Goal: Task Accomplishment & Management: Use online tool/utility

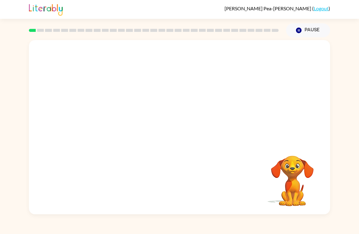
click at [313, 28] on button "Pause Pause" at bounding box center [308, 30] width 44 height 14
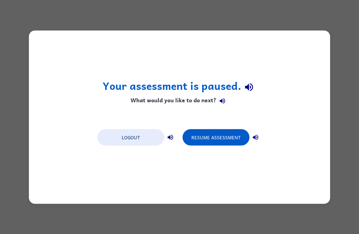
click at [224, 135] on button "Resume Assessment" at bounding box center [215, 137] width 67 height 16
click at [143, 130] on button "Logout" at bounding box center [130, 137] width 67 height 16
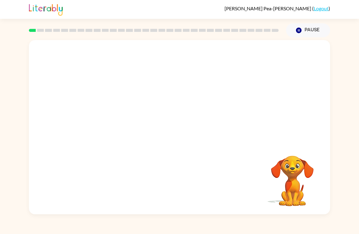
click at [160, 98] on video "Your browser must support playing .mp4 files to use Literably. Please try using…" at bounding box center [179, 91] width 301 height 103
click at [185, 67] on video "Your browser must support playing .mp4 files to use Literably. Please try using…" at bounding box center [179, 91] width 301 height 103
click at [192, 130] on button "button" at bounding box center [179, 130] width 39 height 22
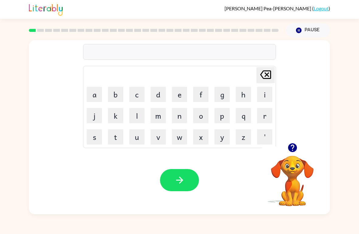
click at [136, 95] on button "c" at bounding box center [136, 94] width 15 height 15
click at [293, 146] on icon "button" at bounding box center [292, 148] width 11 height 11
click at [200, 115] on button "o" at bounding box center [200, 115] width 15 height 15
click at [268, 117] on button "r" at bounding box center [264, 115] width 15 height 15
click at [158, 94] on button "d" at bounding box center [157, 94] width 15 height 15
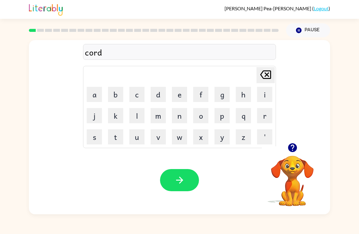
click at [174, 95] on button "e" at bounding box center [179, 94] width 15 height 15
click at [265, 118] on button "r" at bounding box center [264, 115] width 15 height 15
click at [189, 180] on button "button" at bounding box center [179, 180] width 39 height 22
click at [139, 92] on button "c" at bounding box center [136, 94] width 15 height 15
click at [95, 93] on button "a" at bounding box center [94, 94] width 15 height 15
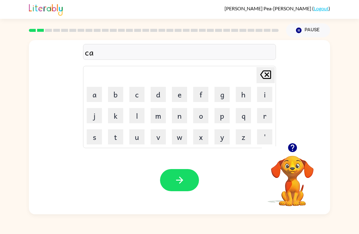
click at [201, 113] on button "o" at bounding box center [200, 115] width 15 height 15
click at [135, 135] on button "u" at bounding box center [136, 137] width 15 height 15
click at [180, 119] on button "n" at bounding box center [179, 115] width 15 height 15
click at [185, 175] on icon "button" at bounding box center [179, 180] width 11 height 11
click at [294, 148] on icon "button" at bounding box center [292, 147] width 9 height 9
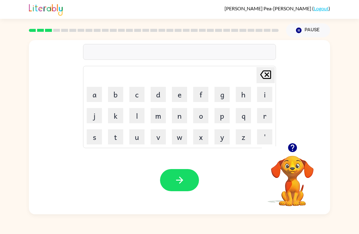
click at [141, 112] on button "l" at bounding box center [136, 115] width 15 height 15
click at [204, 112] on button "o" at bounding box center [200, 115] width 15 height 15
click at [133, 96] on button "c" at bounding box center [136, 94] width 15 height 15
click at [115, 118] on button "k" at bounding box center [115, 115] width 15 height 15
click at [174, 93] on button "e" at bounding box center [179, 94] width 15 height 15
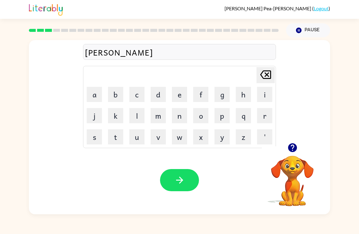
click at [119, 142] on button "t" at bounding box center [115, 137] width 15 height 15
click at [178, 180] on icon "button" at bounding box center [179, 180] width 11 height 11
click at [115, 137] on button "t" at bounding box center [115, 137] width 15 height 15
click at [181, 138] on button "w" at bounding box center [179, 137] width 15 height 15
click at [264, 95] on button "i" at bounding box center [264, 94] width 15 height 15
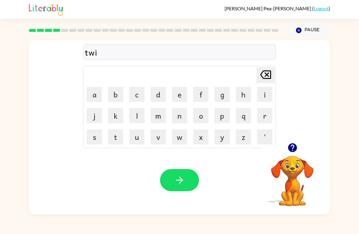
click at [173, 116] on button "n" at bounding box center [179, 115] width 15 height 15
click at [177, 182] on icon "button" at bounding box center [179, 180] width 11 height 11
click at [292, 155] on button "button" at bounding box center [293, 148] width 16 height 16
click at [181, 118] on button "n" at bounding box center [179, 115] width 15 height 15
click at [183, 97] on button "e" at bounding box center [179, 94] width 15 height 15
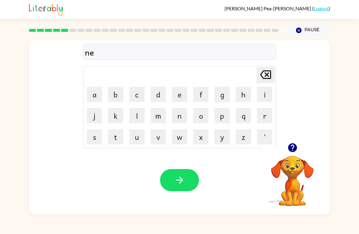
click at [266, 121] on button "r" at bounding box center [264, 115] width 15 height 15
click at [265, 121] on button "r" at bounding box center [264, 115] width 15 height 15
click at [100, 97] on button "a" at bounding box center [94, 94] width 15 height 15
click at [142, 121] on button "l" at bounding box center [136, 115] width 15 height 15
click at [224, 138] on button "y" at bounding box center [221, 137] width 15 height 15
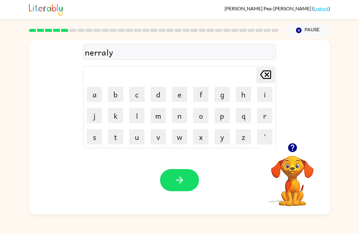
click at [191, 181] on button "button" at bounding box center [179, 180] width 39 height 22
click at [118, 98] on button "b" at bounding box center [115, 94] width 15 height 15
click at [175, 96] on button "e" at bounding box center [179, 94] width 15 height 15
click at [293, 148] on icon "button" at bounding box center [292, 148] width 11 height 11
click at [242, 94] on button "h" at bounding box center [243, 94] width 15 height 15
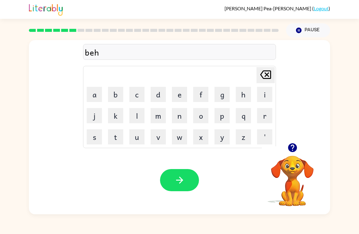
click at [95, 95] on button "a" at bounding box center [94, 94] width 15 height 15
click at [260, 97] on button "i" at bounding box center [264, 94] width 15 height 15
click at [266, 75] on icon at bounding box center [265, 75] width 11 height 9
click at [221, 141] on button "y" at bounding box center [221, 137] width 15 height 15
click at [176, 114] on button "n" at bounding box center [179, 115] width 15 height 15
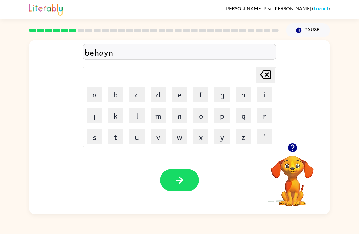
click at [188, 171] on button "button" at bounding box center [179, 180] width 39 height 22
click at [117, 136] on button "t" at bounding box center [115, 137] width 15 height 15
click at [264, 117] on button "r" at bounding box center [264, 115] width 15 height 15
click at [266, 92] on button "i" at bounding box center [264, 94] width 15 height 15
click at [136, 93] on button "c" at bounding box center [136, 94] width 15 height 15
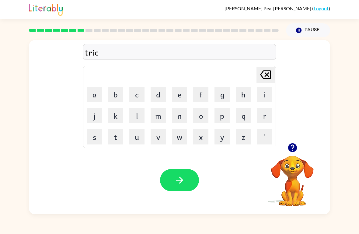
click at [200, 110] on button "o" at bounding box center [200, 115] width 15 height 15
click at [134, 119] on button "l" at bounding box center [136, 115] width 15 height 15
click at [188, 178] on button "button" at bounding box center [179, 180] width 39 height 22
click at [159, 113] on button "m" at bounding box center [157, 115] width 15 height 15
click at [260, 94] on button "i" at bounding box center [264, 94] width 15 height 15
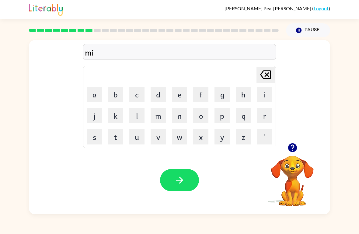
click at [263, 74] on icon "Delete Delete last character input" at bounding box center [265, 74] width 15 height 15
click at [225, 138] on button "y" at bounding box center [221, 137] width 15 height 15
click at [260, 114] on button "r" at bounding box center [264, 115] width 15 height 15
click at [89, 99] on button "a" at bounding box center [94, 94] width 15 height 15
click at [133, 98] on button "c" at bounding box center [136, 94] width 15 height 15
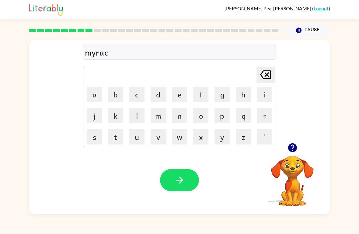
click at [200, 109] on button "o" at bounding box center [200, 115] width 15 height 15
click at [142, 112] on button "l" at bounding box center [136, 115] width 15 height 15
click at [189, 174] on button "button" at bounding box center [179, 180] width 39 height 22
click at [173, 123] on button "n" at bounding box center [179, 115] width 15 height 15
click at [266, 94] on button "i" at bounding box center [264, 94] width 15 height 15
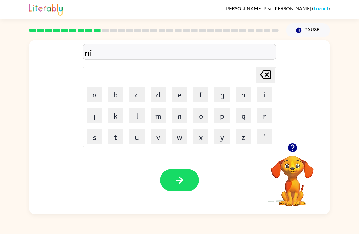
click at [178, 112] on button "n" at bounding box center [179, 115] width 15 height 15
click at [120, 94] on button "b" at bounding box center [115, 94] width 15 height 15
click at [200, 116] on button "o" at bounding box center [200, 115] width 15 height 15
click at [136, 118] on button "l" at bounding box center [136, 115] width 15 height 15
click at [178, 181] on icon "button" at bounding box center [179, 180] width 11 height 11
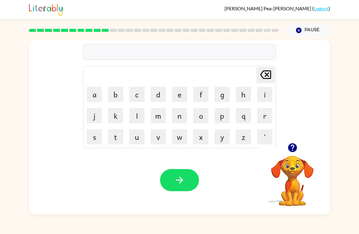
click at [288, 148] on icon "button" at bounding box center [292, 147] width 9 height 9
click at [200, 111] on button "o" at bounding box center [200, 115] width 15 height 15
click at [183, 110] on button "n" at bounding box center [179, 115] width 15 height 15
click at [207, 93] on button "f" at bounding box center [200, 94] width 15 height 15
click at [204, 112] on button "o" at bounding box center [200, 115] width 15 height 15
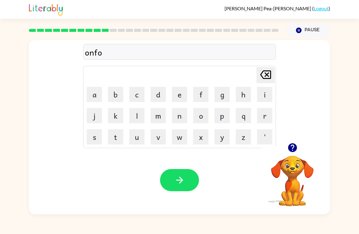
click at [178, 116] on button "n" at bounding box center [179, 115] width 15 height 15
click at [160, 98] on button "d" at bounding box center [157, 94] width 15 height 15
click at [184, 186] on button "button" at bounding box center [179, 180] width 39 height 22
click at [160, 95] on button "d" at bounding box center [157, 94] width 15 height 15
click at [87, 97] on button "a" at bounding box center [94, 94] width 15 height 15
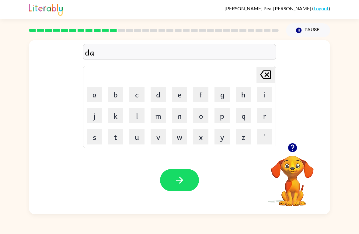
click at [116, 136] on button "t" at bounding box center [115, 137] width 15 height 15
click at [165, 99] on button "d" at bounding box center [157, 94] width 15 height 15
click at [267, 72] on icon at bounding box center [265, 75] width 11 height 9
click at [177, 93] on button "e" at bounding box center [179, 94] width 15 height 15
click at [184, 184] on icon "button" at bounding box center [179, 180] width 11 height 11
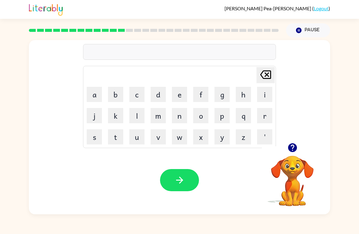
click at [106, 97] on td "b" at bounding box center [115, 94] width 21 height 21
click at [178, 96] on button "e" at bounding box center [179, 94] width 15 height 15
click at [266, 79] on icon at bounding box center [265, 75] width 11 height 9
click at [121, 94] on button "b" at bounding box center [115, 94] width 15 height 15
click at [183, 98] on button "e" at bounding box center [179, 94] width 15 height 15
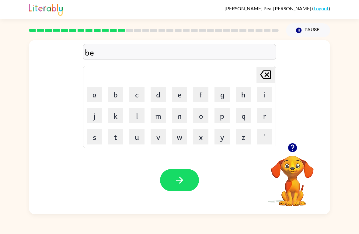
click at [159, 94] on button "d" at bounding box center [157, 94] width 15 height 15
click at [119, 138] on button "t" at bounding box center [115, 137] width 15 height 15
click at [261, 99] on button "i" at bounding box center [264, 94] width 15 height 15
click at [157, 115] on button "m" at bounding box center [157, 115] width 15 height 15
click at [181, 100] on button "e" at bounding box center [179, 94] width 15 height 15
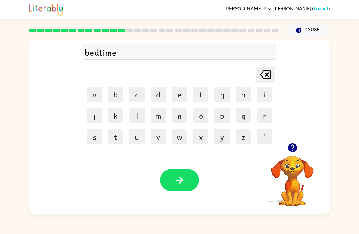
click at [193, 183] on button "button" at bounding box center [179, 180] width 39 height 22
click at [201, 98] on button "f" at bounding box center [200, 94] width 15 height 15
click at [264, 96] on button "i" at bounding box center [264, 94] width 15 height 15
click at [117, 142] on button "t" at bounding box center [115, 137] width 15 height 15
click at [181, 117] on button "n" at bounding box center [179, 115] width 15 height 15
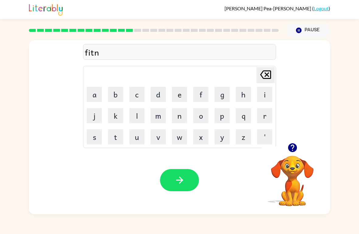
click at [179, 94] on button "e" at bounding box center [179, 94] width 15 height 15
click at [92, 144] on button "s" at bounding box center [94, 137] width 15 height 15
click at [188, 181] on button "button" at bounding box center [179, 180] width 39 height 22
click at [119, 137] on button "t" at bounding box center [115, 137] width 15 height 15
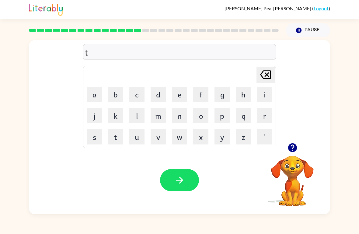
click at [243, 92] on button "h" at bounding box center [243, 94] width 15 height 15
click at [181, 98] on button "e" at bounding box center [179, 94] width 15 height 15
click at [290, 143] on icon "button" at bounding box center [292, 148] width 11 height 11
click at [135, 113] on button "l" at bounding box center [136, 115] width 15 height 15
click at [89, 95] on button "a" at bounding box center [94, 94] width 15 height 15
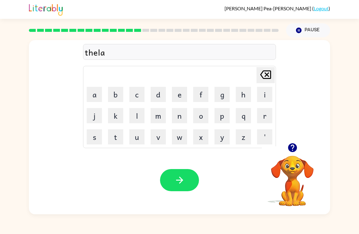
click at [179, 94] on button "e" at bounding box center [179, 94] width 15 height 15
click at [171, 184] on button "button" at bounding box center [179, 180] width 39 height 22
click at [118, 135] on button "t" at bounding box center [115, 137] width 15 height 15
click at [139, 140] on button "u" at bounding box center [136, 137] width 15 height 15
click at [262, 115] on button "r" at bounding box center [264, 115] width 15 height 15
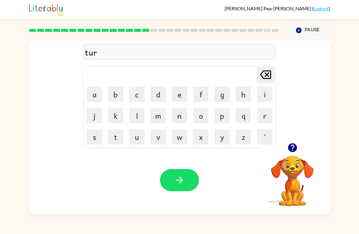
click at [178, 121] on button "n" at bounding box center [179, 115] width 15 height 15
click at [176, 98] on button "e" at bounding box center [179, 94] width 15 height 15
click at [190, 184] on button "button" at bounding box center [179, 180] width 39 height 22
click at [96, 140] on button "s" at bounding box center [94, 137] width 15 height 15
click at [181, 94] on button "e" at bounding box center [179, 94] width 15 height 15
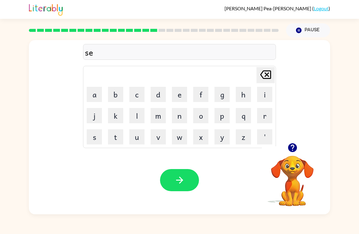
click at [120, 141] on button "t" at bounding box center [115, 137] width 15 height 15
click at [186, 184] on button "button" at bounding box center [179, 180] width 39 height 22
click at [219, 116] on button "p" at bounding box center [221, 115] width 15 height 15
click at [267, 121] on button "r" at bounding box center [264, 115] width 15 height 15
click at [158, 113] on button "m" at bounding box center [157, 115] width 15 height 15
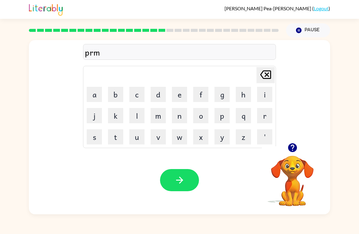
click at [264, 71] on icon at bounding box center [265, 75] width 11 height 9
click at [262, 98] on button "i" at bounding box center [264, 94] width 15 height 15
click at [157, 115] on button "m" at bounding box center [157, 115] width 15 height 15
click at [264, 93] on button "i" at bounding box center [264, 94] width 15 height 15
click at [173, 121] on button "n" at bounding box center [179, 115] width 15 height 15
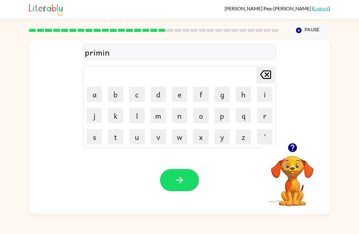
click at [176, 182] on icon "button" at bounding box center [179, 180] width 11 height 11
click at [221, 112] on button "p" at bounding box center [221, 115] width 15 height 15
click at [137, 111] on button "l" at bounding box center [136, 115] width 15 height 15
click at [97, 93] on button "a" at bounding box center [94, 94] width 15 height 15
click at [96, 139] on button "s" at bounding box center [94, 137] width 15 height 15
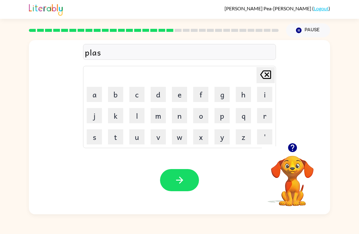
click at [115, 132] on button "t" at bounding box center [115, 137] width 15 height 15
click at [260, 88] on button "i" at bounding box center [264, 94] width 15 height 15
click at [136, 92] on button "c" at bounding box center [136, 94] width 15 height 15
click at [193, 179] on button "button" at bounding box center [179, 180] width 39 height 22
click at [120, 139] on button "t" at bounding box center [115, 137] width 15 height 15
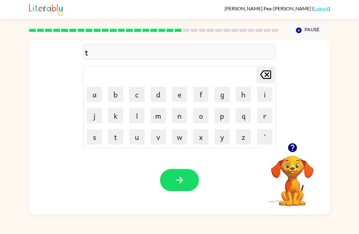
click at [242, 97] on button "h" at bounding box center [243, 94] width 15 height 15
click at [260, 98] on button "i" at bounding box center [264, 94] width 15 height 15
click at [98, 143] on button "s" at bounding box center [94, 137] width 15 height 15
click at [293, 151] on icon "button" at bounding box center [292, 147] width 9 height 9
click at [222, 117] on button "p" at bounding box center [221, 115] width 15 height 15
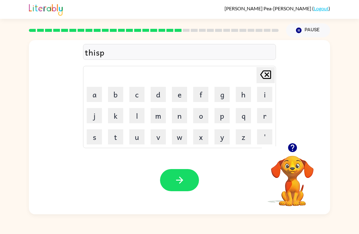
click at [136, 119] on button "l" at bounding box center [136, 115] width 15 height 15
click at [96, 100] on button "a" at bounding box center [94, 94] width 15 height 15
click at [223, 134] on button "y" at bounding box center [221, 137] width 15 height 15
click at [186, 178] on button "button" at bounding box center [179, 180] width 39 height 22
click at [290, 151] on icon "button" at bounding box center [292, 147] width 9 height 9
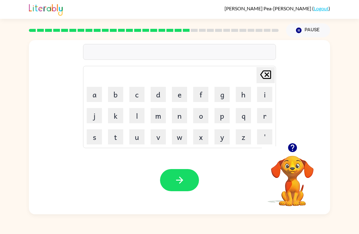
click at [159, 96] on button "d" at bounding box center [157, 94] width 15 height 15
click at [139, 140] on button "u" at bounding box center [136, 137] width 15 height 15
click at [97, 142] on button "s" at bounding box center [94, 137] width 15 height 15
click at [122, 136] on button "t" at bounding box center [115, 137] width 15 height 15
click at [258, 99] on button "i" at bounding box center [264, 94] width 15 height 15
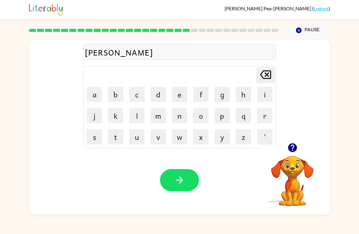
click at [160, 95] on button "d" at bounding box center [157, 94] width 15 height 15
click at [185, 182] on icon "button" at bounding box center [179, 180] width 11 height 11
click at [290, 152] on icon "button" at bounding box center [292, 148] width 11 height 11
click at [95, 134] on button "s" at bounding box center [94, 137] width 15 height 15
click at [168, 89] on table "Delete Delete last character input a b c d e f g h i j k l m n o p q r s t u v …" at bounding box center [179, 107] width 192 height 82
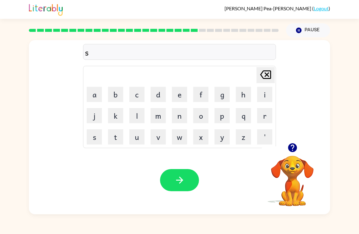
click at [183, 113] on button "n" at bounding box center [179, 115] width 15 height 15
click at [121, 134] on button "t" at bounding box center [115, 137] width 15 height 15
click at [176, 98] on button "e" at bounding box center [179, 94] width 15 height 15
click at [223, 116] on button "p" at bounding box center [221, 115] width 15 height 15
click at [265, 95] on button "i" at bounding box center [264, 94] width 15 height 15
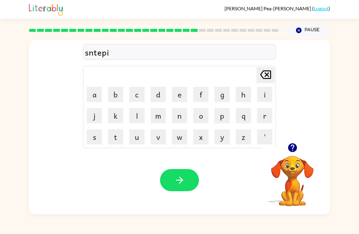
click at [158, 94] on button "d" at bounding box center [157, 94] width 15 height 15
click at [261, 73] on icon "Delete Delete last character input" at bounding box center [265, 74] width 15 height 15
click at [263, 75] on icon "Delete Delete last character input" at bounding box center [265, 74] width 15 height 15
click at [262, 75] on icon "Delete Delete last character input" at bounding box center [265, 74] width 15 height 15
click at [263, 75] on icon "Delete Delete last character input" at bounding box center [265, 74] width 15 height 15
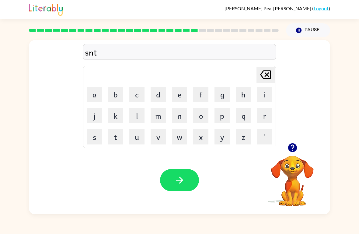
click at [263, 75] on icon "Delete Delete last character input" at bounding box center [265, 74] width 15 height 15
click at [265, 71] on icon at bounding box center [265, 75] width 11 height 9
click at [178, 96] on button "e" at bounding box center [179, 94] width 15 height 15
click at [179, 116] on button "n" at bounding box center [179, 115] width 15 height 15
click at [117, 135] on button "t" at bounding box center [115, 137] width 15 height 15
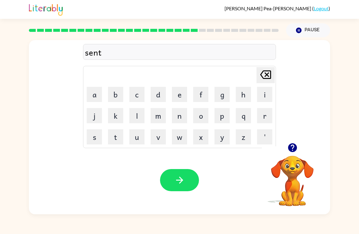
click at [176, 96] on button "e" at bounding box center [179, 94] width 15 height 15
click at [245, 120] on button "q" at bounding box center [243, 115] width 15 height 15
click at [264, 91] on button "i" at bounding box center [264, 94] width 15 height 15
click at [264, 78] on icon "Delete Delete last character input" at bounding box center [265, 74] width 15 height 15
click at [263, 78] on icon "Delete Delete last character input" at bounding box center [265, 74] width 15 height 15
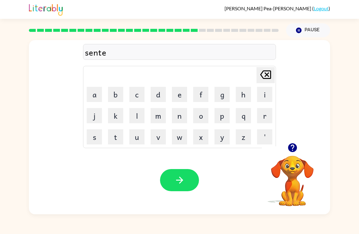
click at [223, 117] on button "p" at bounding box center [221, 115] width 15 height 15
click at [262, 96] on button "i" at bounding box center [264, 94] width 15 height 15
click at [160, 94] on button "d" at bounding box center [157, 94] width 15 height 15
click at [174, 168] on div "Your browser must support playing .mp4 files to use Literably. Please try using…" at bounding box center [179, 180] width 301 height 68
click at [177, 181] on icon "button" at bounding box center [179, 180] width 11 height 11
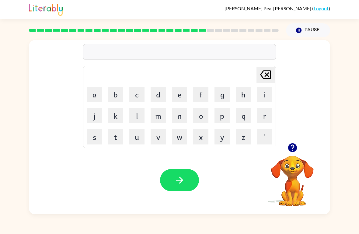
click at [292, 145] on icon "button" at bounding box center [292, 147] width 9 height 9
click at [263, 114] on button "r" at bounding box center [264, 115] width 15 height 15
click at [91, 92] on button "a" at bounding box center [94, 94] width 15 height 15
click at [260, 95] on button "i" at bounding box center [264, 94] width 15 height 15
click at [180, 114] on button "n" at bounding box center [179, 115] width 15 height 15
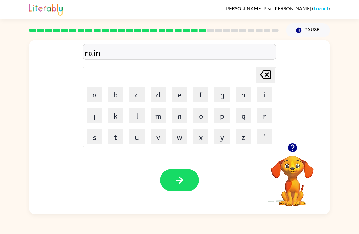
click at [117, 94] on button "b" at bounding box center [115, 94] width 15 height 15
click at [201, 118] on button "o" at bounding box center [200, 115] width 15 height 15
click at [176, 139] on button "w" at bounding box center [179, 137] width 15 height 15
click at [172, 184] on button "button" at bounding box center [179, 180] width 39 height 22
click at [159, 119] on button "m" at bounding box center [157, 115] width 15 height 15
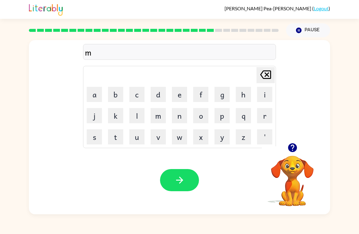
click at [95, 97] on button "a" at bounding box center [94, 94] width 15 height 15
click at [259, 115] on button "r" at bounding box center [264, 115] width 15 height 15
click at [117, 119] on button "k" at bounding box center [115, 115] width 15 height 15
click at [178, 98] on button "e" at bounding box center [179, 94] width 15 height 15
click at [116, 138] on button "t" at bounding box center [115, 137] width 15 height 15
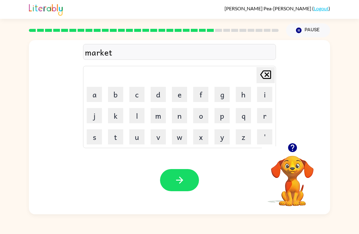
click at [194, 181] on button "button" at bounding box center [179, 180] width 39 height 22
click at [236, 102] on button "h" at bounding box center [243, 94] width 15 height 15
click at [95, 102] on button "a" at bounding box center [94, 94] width 15 height 15
click at [158, 100] on button "d" at bounding box center [157, 94] width 15 height 15
click at [160, 139] on button "v" at bounding box center [157, 137] width 15 height 15
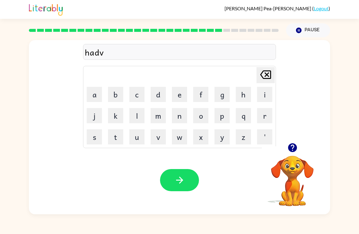
click at [97, 98] on button "a" at bounding box center [94, 94] width 15 height 15
click at [267, 96] on button "i" at bounding box center [264, 94] width 15 height 15
click at [140, 92] on button "c" at bounding box center [136, 94] width 15 height 15
click at [261, 95] on button "i" at bounding box center [264, 94] width 15 height 15
click at [181, 117] on button "n" at bounding box center [179, 115] width 15 height 15
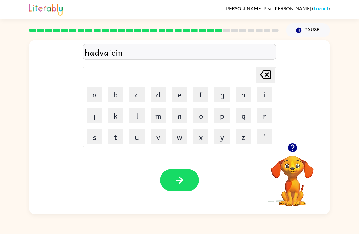
click at [160, 95] on button "d" at bounding box center [157, 94] width 15 height 15
click at [188, 183] on button "button" at bounding box center [179, 180] width 39 height 22
click at [136, 96] on button "c" at bounding box center [136, 94] width 15 height 15
click at [144, 118] on button "l" at bounding box center [136, 115] width 15 height 15
click at [203, 117] on button "o" at bounding box center [200, 115] width 15 height 15
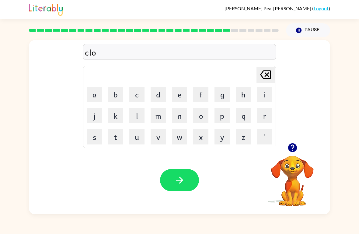
click at [135, 136] on button "u" at bounding box center [136, 137] width 15 height 15
click at [156, 98] on button "d" at bounding box center [157, 94] width 15 height 15
click at [175, 178] on icon "button" at bounding box center [179, 180] width 11 height 11
click at [224, 96] on button "g" at bounding box center [221, 94] width 15 height 15
click at [202, 119] on button "o" at bounding box center [200, 115] width 15 height 15
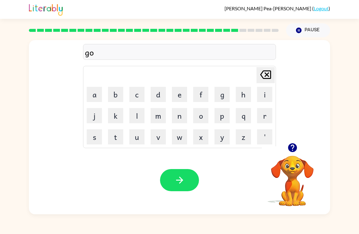
click at [200, 121] on button "o" at bounding box center [200, 115] width 15 height 15
click at [162, 116] on button "m" at bounding box center [157, 115] width 15 height 15
click at [177, 100] on button "e" at bounding box center [179, 94] width 15 height 15
click at [263, 115] on button "r" at bounding box center [264, 115] width 15 height 15
click at [183, 182] on icon "button" at bounding box center [179, 180] width 11 height 11
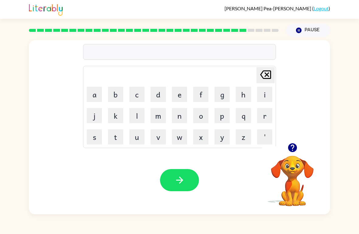
click at [96, 140] on button "s" at bounding box center [94, 137] width 15 height 15
click at [114, 139] on button "t" at bounding box center [115, 137] width 15 height 15
click at [268, 116] on button "r" at bounding box center [264, 115] width 15 height 15
click at [97, 93] on button "a" at bounding box center [94, 94] width 15 height 15
click at [261, 93] on button "i" at bounding box center [264, 94] width 15 height 15
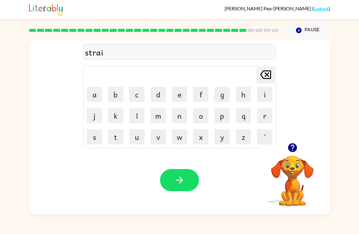
click at [176, 118] on button "n" at bounding box center [179, 115] width 15 height 15
click at [176, 179] on icon "button" at bounding box center [179, 180] width 11 height 11
click at [89, 136] on button "s" at bounding box center [94, 137] width 15 height 15
click at [240, 92] on button "h" at bounding box center [243, 94] width 15 height 15
click at [99, 101] on button "a" at bounding box center [94, 94] width 15 height 15
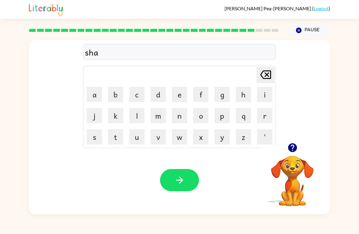
click at [223, 117] on button "p" at bounding box center [221, 115] width 15 height 15
click at [172, 99] on button "e" at bounding box center [179, 94] width 15 height 15
click at [181, 185] on icon "button" at bounding box center [179, 180] width 11 height 11
click at [176, 102] on button "e" at bounding box center [179, 94] width 15 height 15
click at [201, 142] on button "x" at bounding box center [200, 137] width 15 height 15
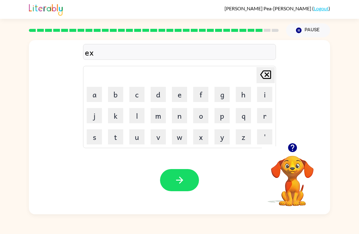
click at [139, 100] on button "c" at bounding box center [136, 94] width 15 height 15
click at [175, 93] on button "e" at bounding box center [179, 94] width 15 height 15
click at [140, 115] on button "l" at bounding box center [136, 115] width 15 height 15
click at [178, 102] on button "e" at bounding box center [179, 94] width 15 height 15
click at [176, 122] on button "n" at bounding box center [179, 115] width 15 height 15
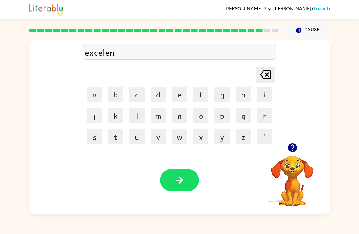
click at [117, 139] on button "t" at bounding box center [115, 137] width 15 height 15
click at [188, 191] on button "button" at bounding box center [179, 180] width 39 height 22
click at [157, 95] on button "d" at bounding box center [157, 94] width 15 height 15
click at [270, 116] on button "r" at bounding box center [264, 115] width 15 height 15
click at [201, 114] on button "o" at bounding box center [200, 115] width 15 height 15
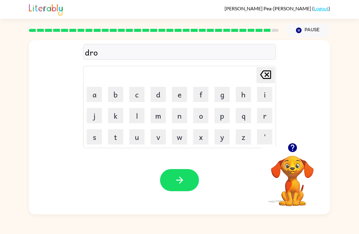
click at [159, 94] on button "d" at bounding box center [157, 94] width 15 height 15
click at [262, 75] on icon "Delete Delete last character input" at bounding box center [265, 74] width 15 height 15
click at [111, 98] on button "b" at bounding box center [115, 94] width 15 height 15
click at [179, 96] on button "e" at bounding box center [179, 94] width 15 height 15
click at [219, 137] on button "y" at bounding box center [221, 137] width 15 height 15
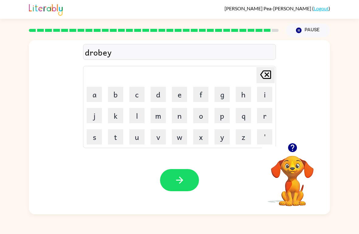
click at [112, 116] on button "k" at bounding box center [115, 115] width 15 height 15
click at [179, 94] on button "e" at bounding box center [179, 94] width 15 height 15
click at [265, 119] on button "r" at bounding box center [264, 115] width 15 height 15
click at [185, 181] on button "button" at bounding box center [179, 180] width 39 height 22
